Goal: Find contact information: Find contact information

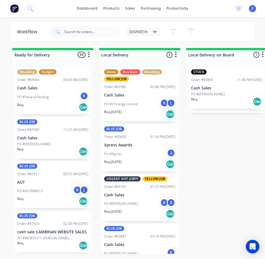
click at [101, 33] on input "text" at bounding box center [92, 31] width 56 height 11
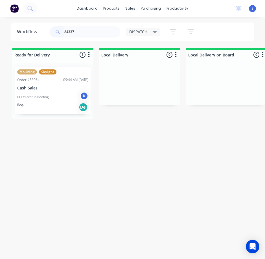
type input "84337"
click at [66, 101] on div "PO #Tararua Roofing K" at bounding box center [52, 97] width 71 height 11
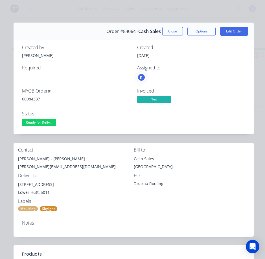
click at [36, 99] on div "00084337" at bounding box center [76, 99] width 108 height 6
click at [37, 101] on div "00084337" at bounding box center [76, 99] width 108 height 6
copy div "00084337"
drag, startPoint x: 47, startPoint y: 158, endPoint x: 17, endPoint y: 159, distance: 30.8
click at [17, 159] on div "Contact [PERSON_NAME] - [PERSON_NAME] [PERSON_NAME][EMAIL_ADDRESS][DOMAIN_NAME]…" at bounding box center [134, 179] width 240 height 73
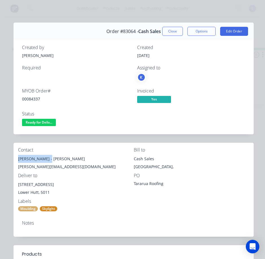
copy div "Tararua Roofing"
drag, startPoint x: 51, startPoint y: 161, endPoint x: 69, endPoint y: 160, distance: 18.4
click at [69, 160] on div "[PERSON_NAME] - [PERSON_NAME]" at bounding box center [76, 159] width 116 height 8
copy div "[PERSON_NAME]"
click at [44, 165] on div "[PERSON_NAME][EMAIL_ADDRESS][DOMAIN_NAME]" at bounding box center [76, 167] width 116 height 8
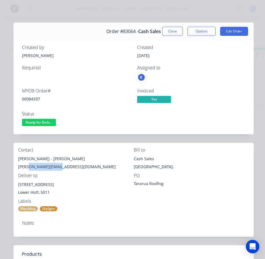
click at [44, 165] on div "[PERSON_NAME][EMAIL_ADDRESS][DOMAIN_NAME]" at bounding box center [76, 167] width 116 height 8
copy div "[PERSON_NAME][EMAIL_ADDRESS][DOMAIN_NAME]"
drag, startPoint x: 33, startPoint y: 185, endPoint x: 60, endPoint y: 184, distance: 27.4
click at [60, 184] on div "[STREET_ADDRESS]" at bounding box center [76, 185] width 116 height 8
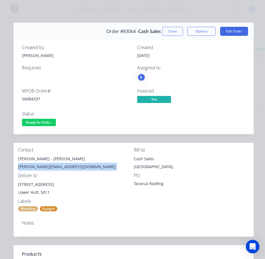
copy div "[STREET_ADDRESS]"
drag, startPoint x: 29, startPoint y: 185, endPoint x: 18, endPoint y: 187, distance: 11.0
click at [18, 187] on div "Contact [PERSON_NAME] - [PERSON_NAME] [PERSON_NAME][EMAIL_ADDRESS][DOMAIN_NAME]…" at bounding box center [134, 179] width 240 height 73
copy div "Unit 2"
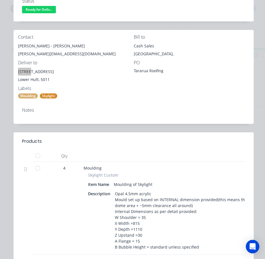
scroll to position [85, 0]
